Goal: Task Accomplishment & Management: Use online tool/utility

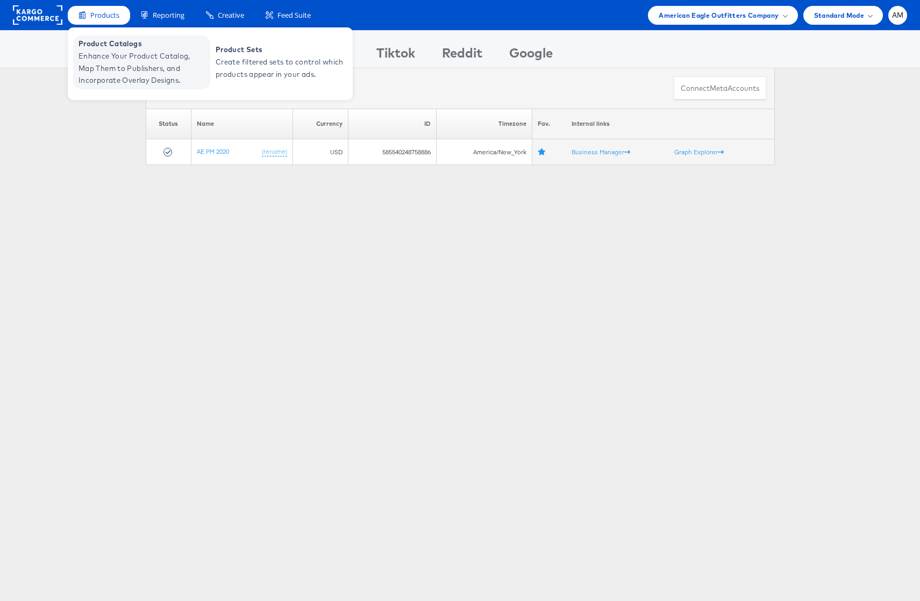
click at [128, 67] on span "Enhance Your Product Catalog, Map Them to Publishers, and Incorporate Overlay D…" at bounding box center [142, 68] width 129 height 37
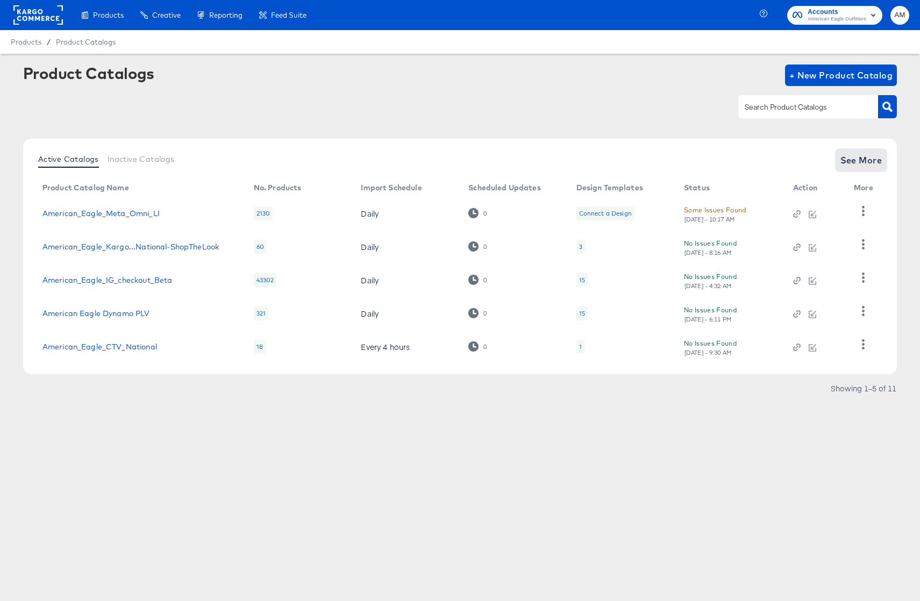
click at [854, 163] on span "See More" at bounding box center [861, 160] width 42 height 15
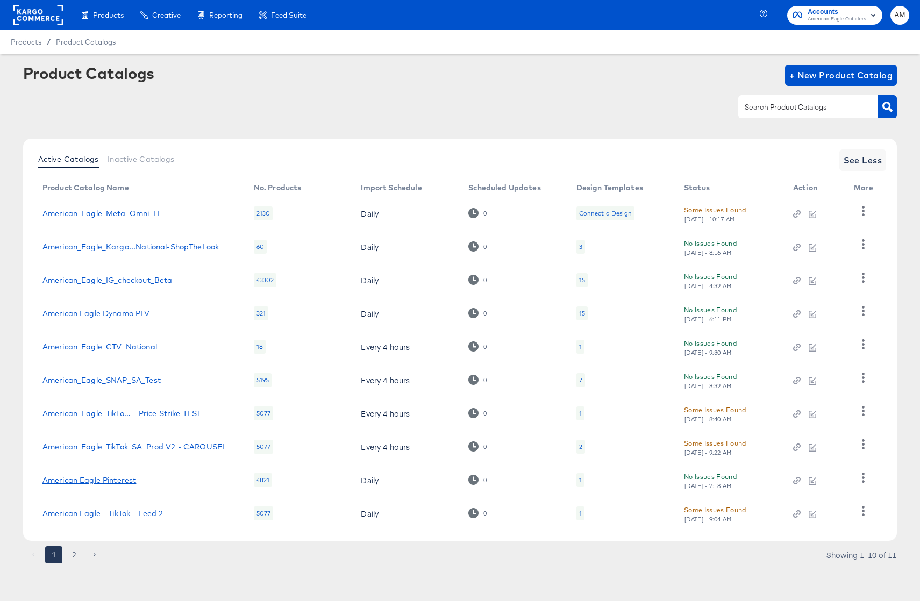
click at [120, 484] on link "American Eagle Pinterest" at bounding box center [89, 480] width 94 height 9
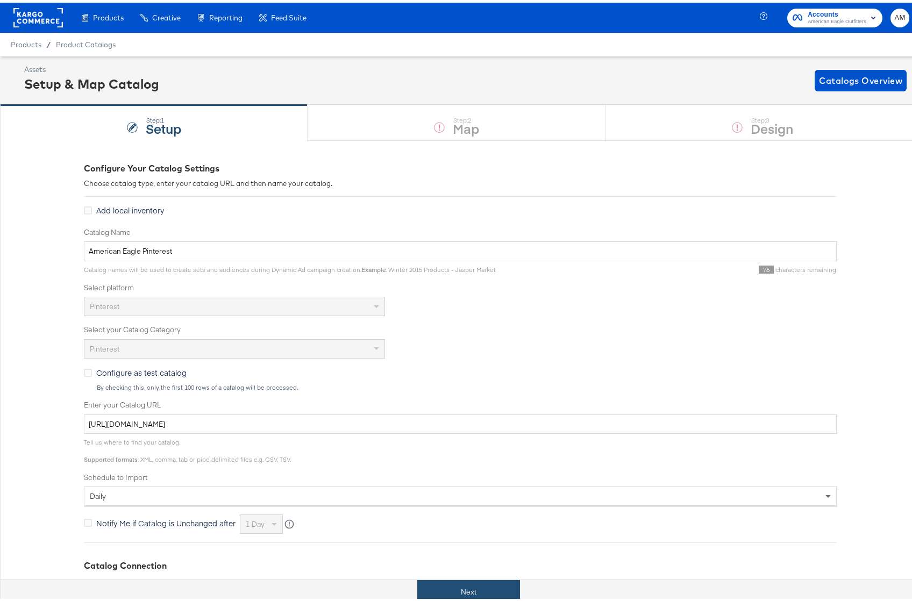
click at [457, 591] on button "Next" at bounding box center [468, 589] width 103 height 24
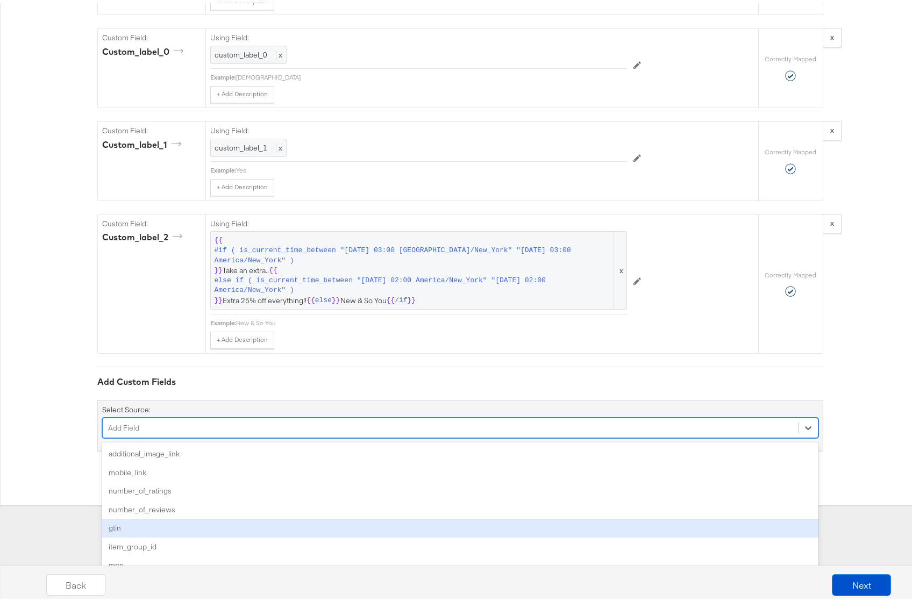
click at [266, 435] on div "option gtin focused, 5 of 29. 29 results available. Use Up and Down to choose o…" at bounding box center [460, 425] width 716 height 20
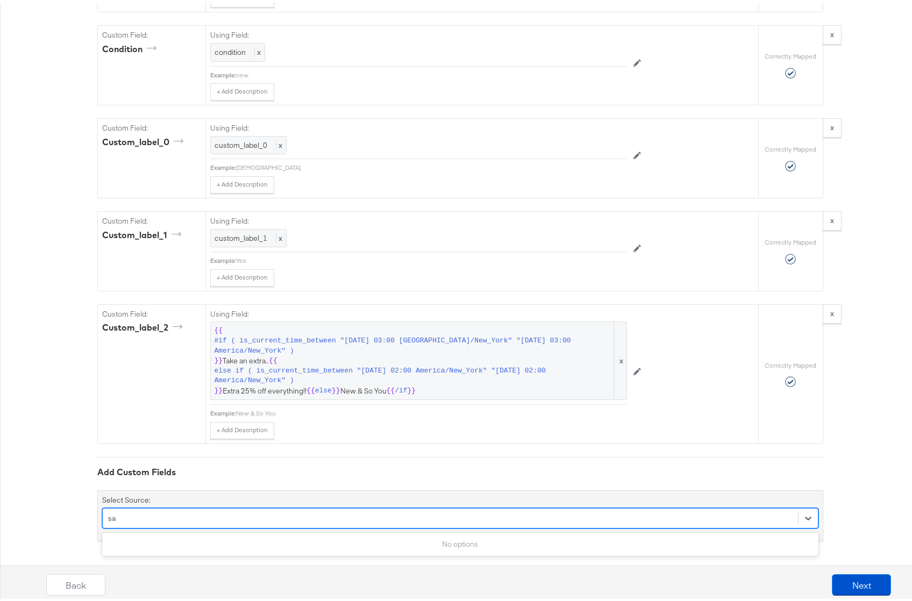
scroll to position [1520, 0]
type input "s"
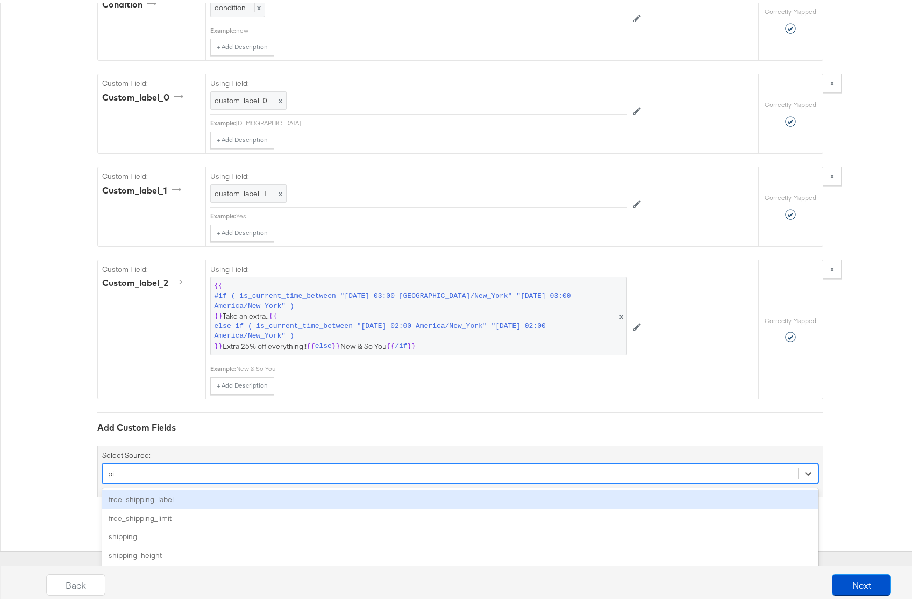
scroll to position [1565, 0]
type input "p"
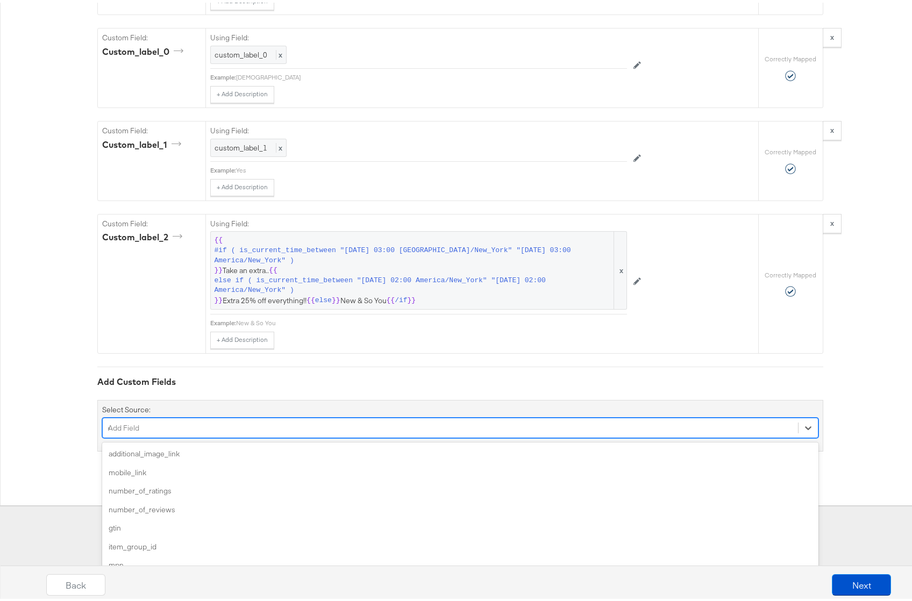
scroll to position [1520, 0]
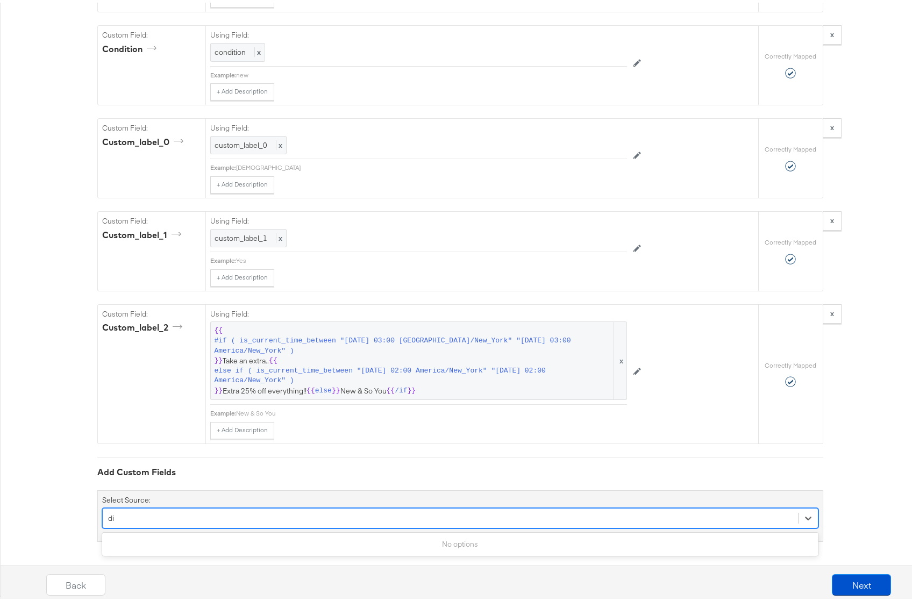
type input "d"
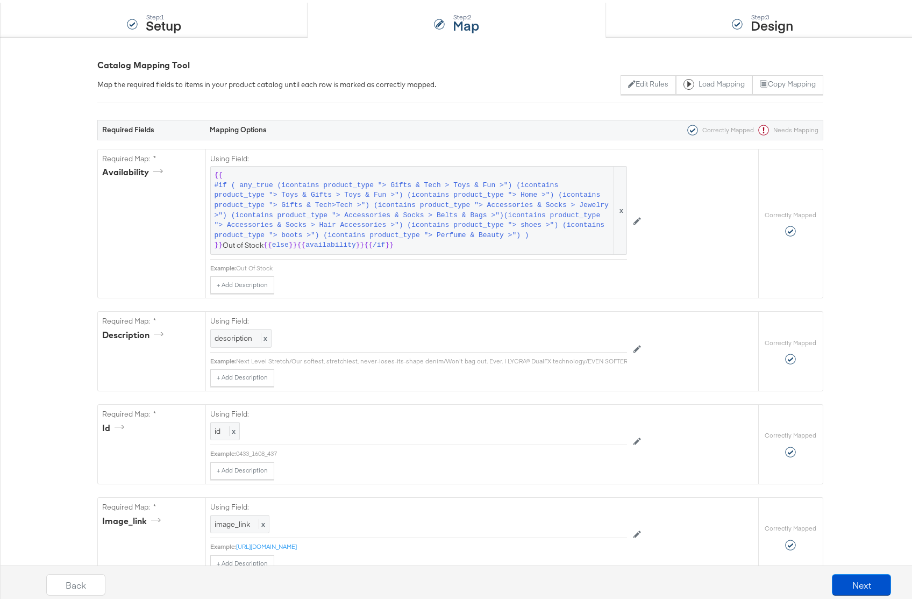
scroll to position [102, 0]
